Goal: Information Seeking & Learning: Find specific fact

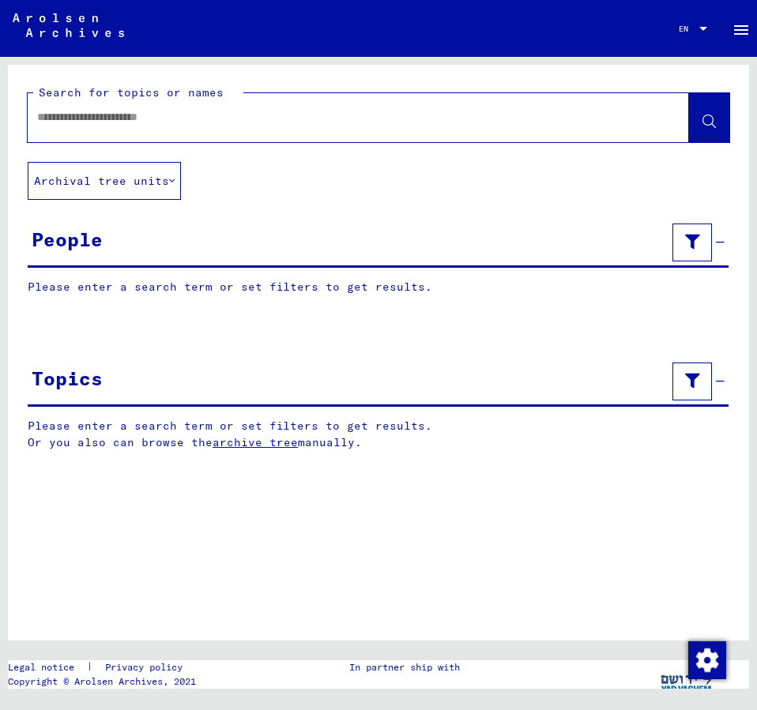
click at [139, 117] on input "text" at bounding box center [344, 117] width 614 height 17
type input "**********"
click at [711, 123] on icon at bounding box center [708, 121] width 13 height 13
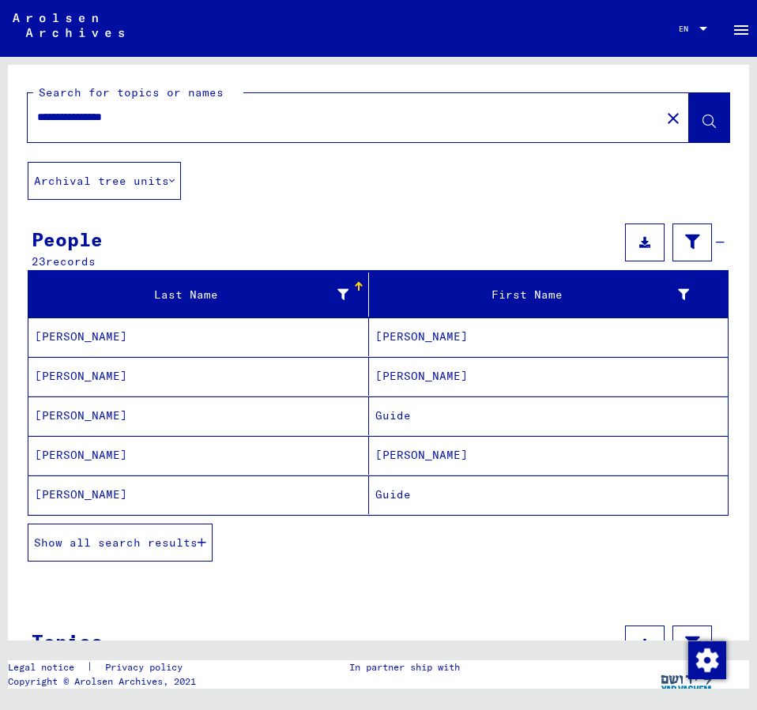
click at [182, 544] on span "Show all search results" at bounding box center [116, 543] width 164 height 14
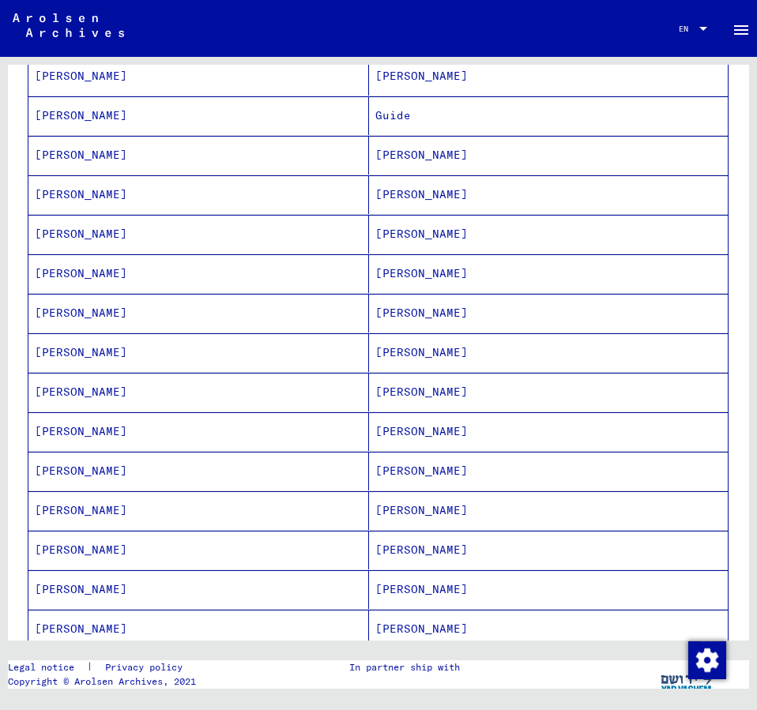
scroll to position [384, 0]
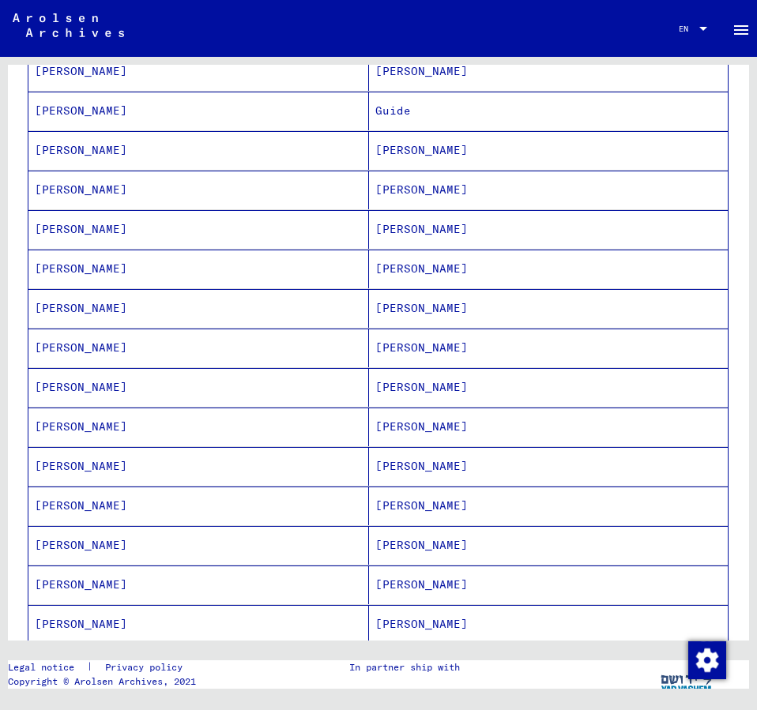
click at [438, 589] on mat-cell "[PERSON_NAME]" at bounding box center [548, 585] width 359 height 39
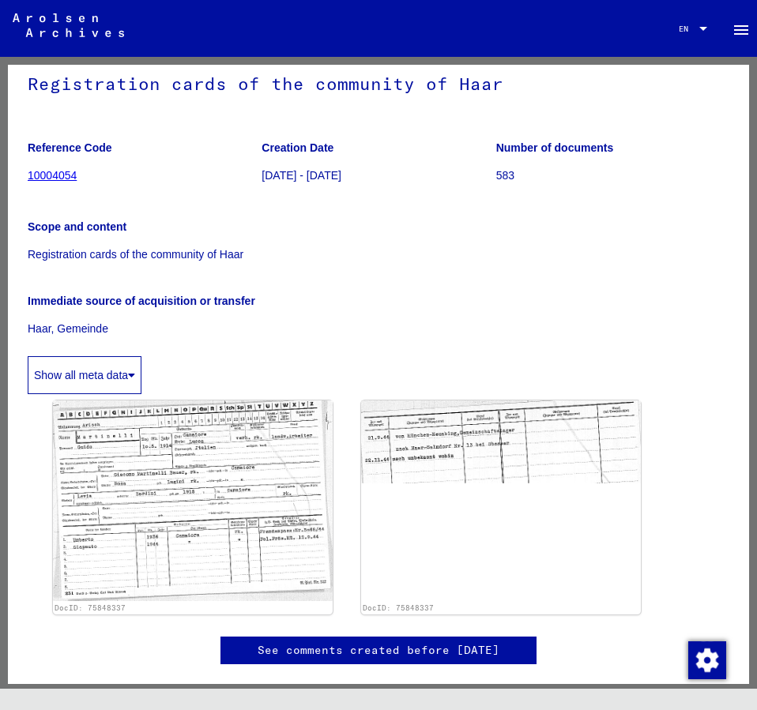
scroll to position [171, 0]
